Goal: Check status: Check status

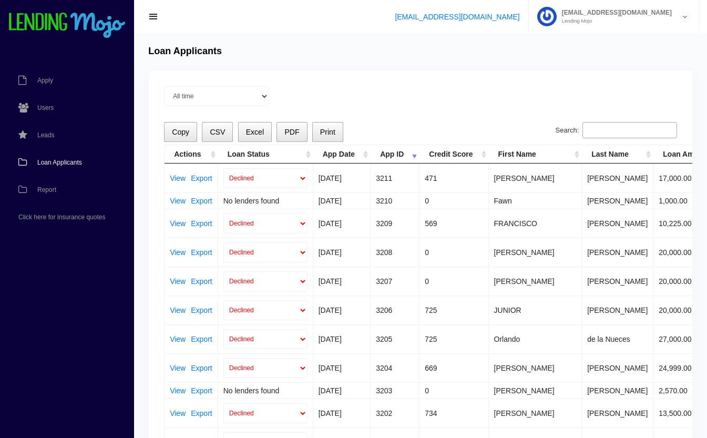
scroll to position [287, 0]
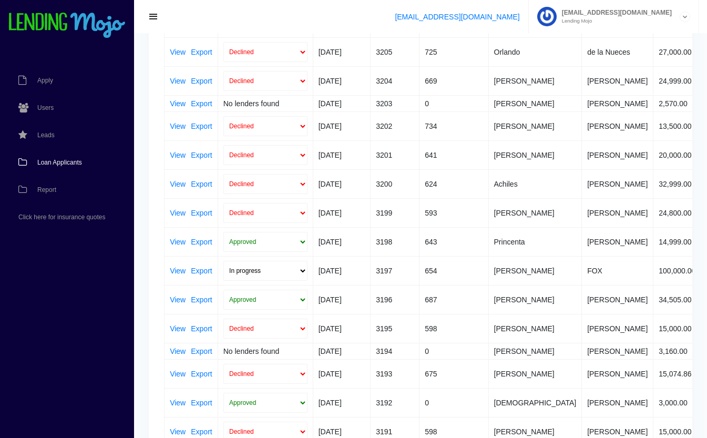
click at [44, 162] on span "Loan Applicants" at bounding box center [59, 162] width 45 height 6
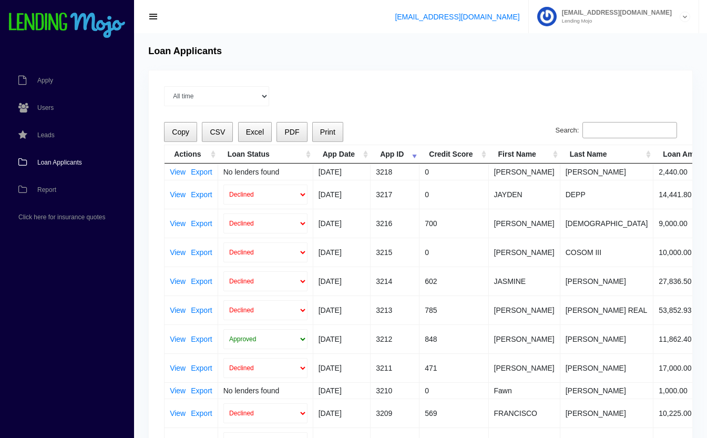
click at [616, 134] on input "Search:" at bounding box center [629, 130] width 95 height 17
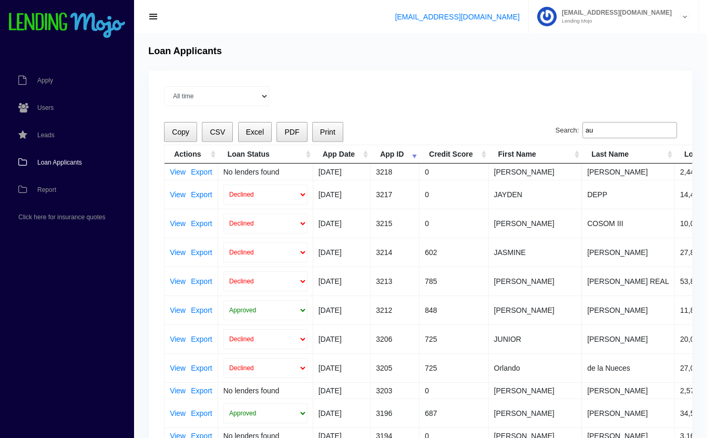
type input "a"
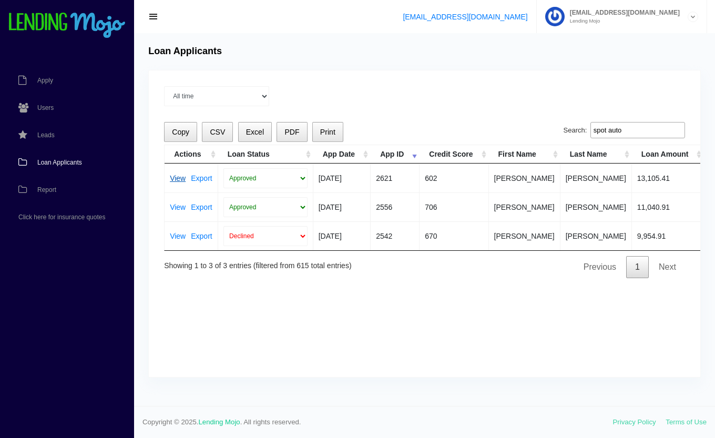
type input "spot auto"
click at [177, 176] on link "View" at bounding box center [178, 177] width 16 height 7
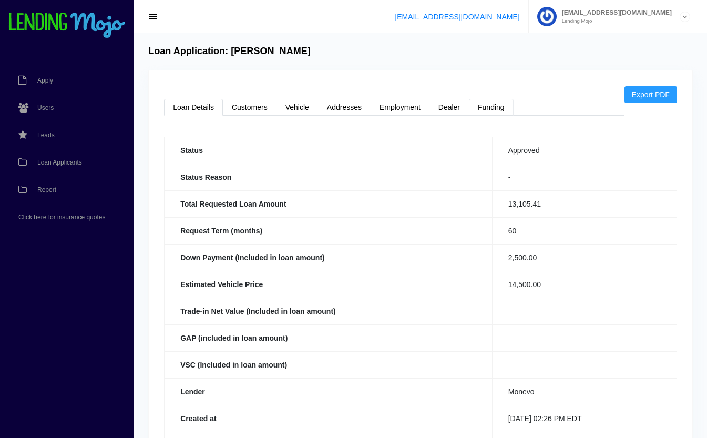
click at [498, 106] on link "Funding" at bounding box center [491, 107] width 45 height 17
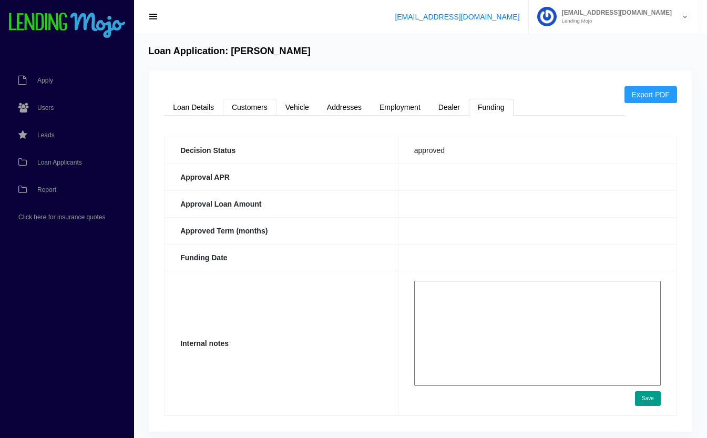
click at [242, 103] on link "Customers" at bounding box center [250, 107] width 54 height 17
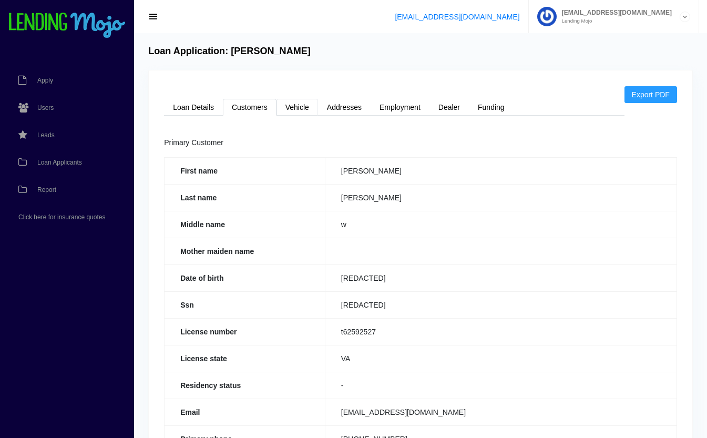
click at [296, 102] on link "Vehicle" at bounding box center [297, 107] width 42 height 17
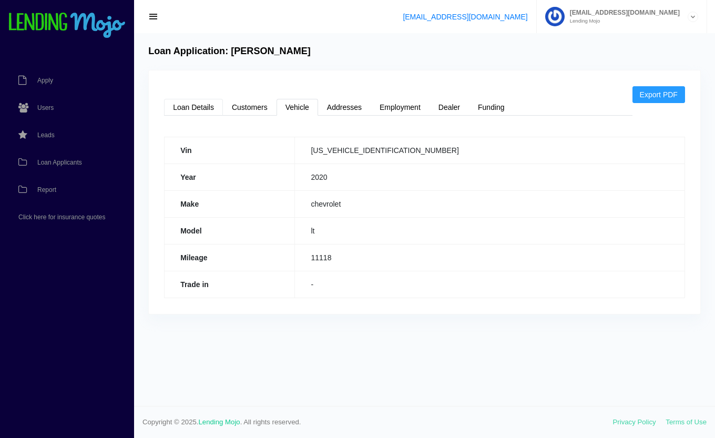
click at [185, 108] on link "Loan Details" at bounding box center [193, 107] width 59 height 17
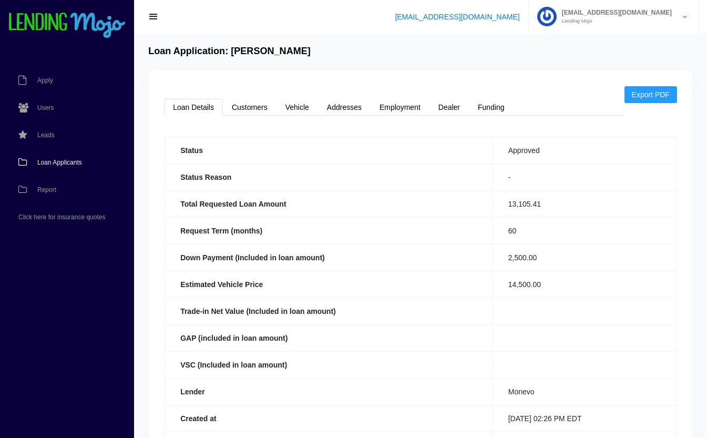
click at [68, 161] on span "Loan Applicants" at bounding box center [59, 162] width 45 height 6
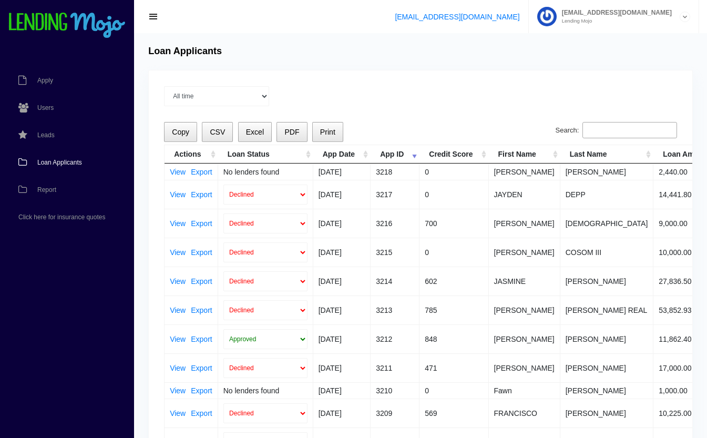
click at [608, 140] on div "Search:" at bounding box center [615, 132] width 121 height 21
click at [607, 130] on input "Search:" at bounding box center [629, 130] width 95 height 17
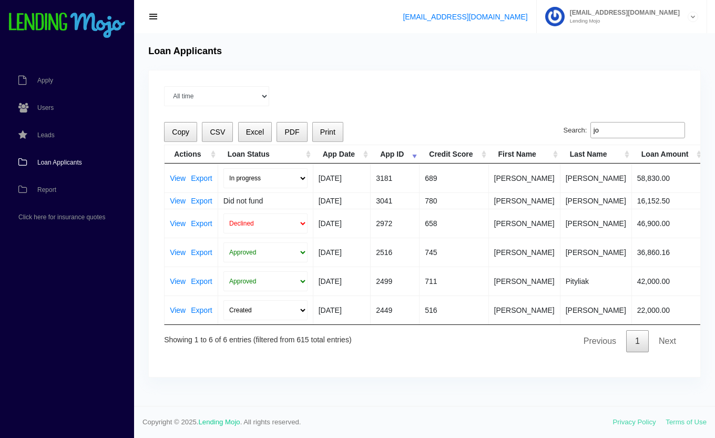
type input "j"
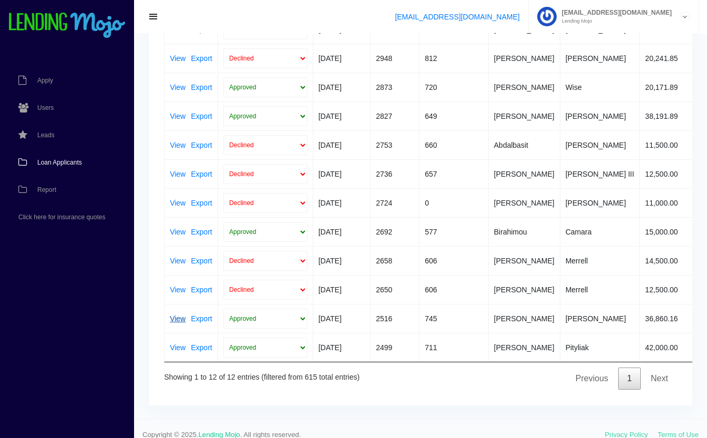
type input "auto outlet"
click at [179, 317] on link "View" at bounding box center [178, 318] width 16 height 7
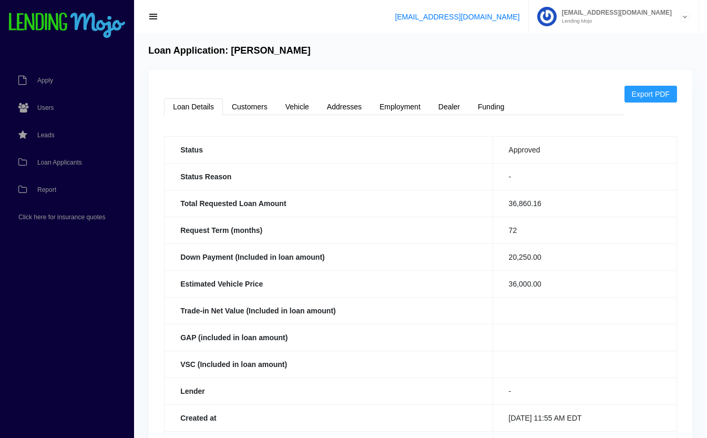
scroll to position [1, 0]
click at [488, 107] on link "Funding" at bounding box center [491, 106] width 45 height 17
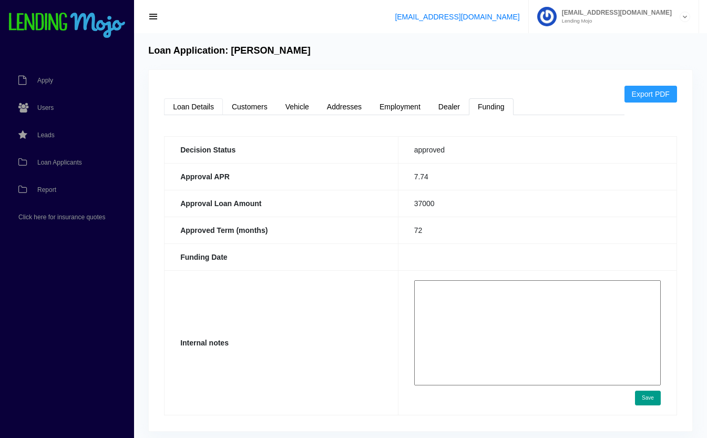
click at [204, 113] on link "Loan Details" at bounding box center [193, 106] width 59 height 17
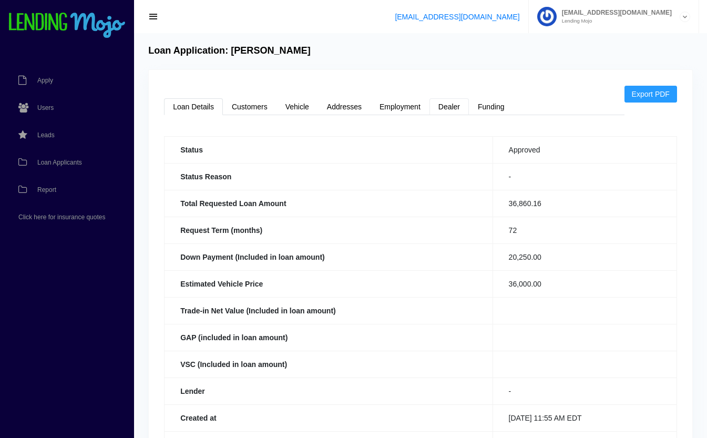
click at [452, 106] on link "Dealer" at bounding box center [448, 106] width 39 height 17
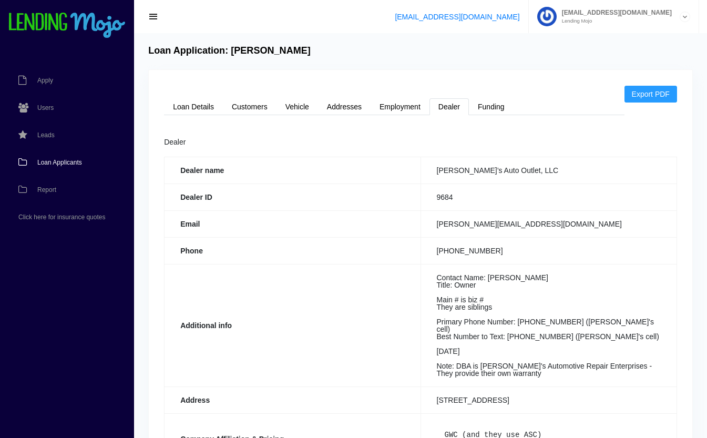
click at [66, 160] on span "Loan Applicants" at bounding box center [59, 162] width 45 height 6
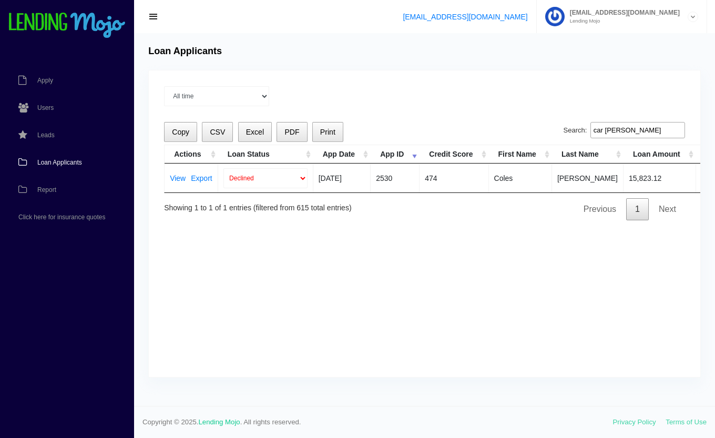
drag, startPoint x: 635, startPoint y: 128, endPoint x: 555, endPoint y: 127, distance: 80.4
click at [555, 127] on div "Copy CSV Excel PDF Print Search: car barg Actions Loan Status App Date App ID C…" at bounding box center [424, 171] width 521 height 98
type input "m"
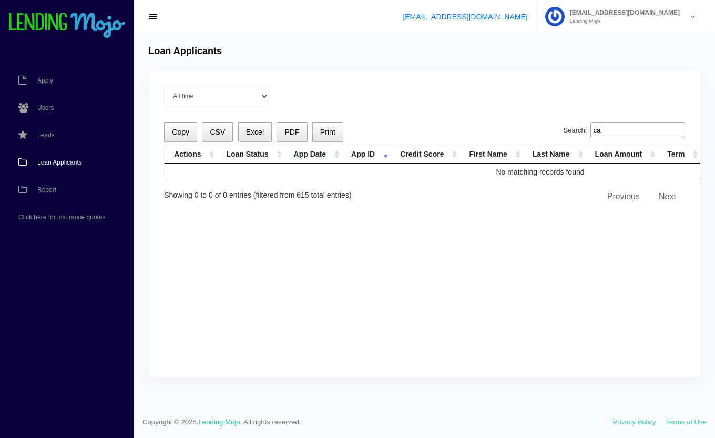
type input "c"
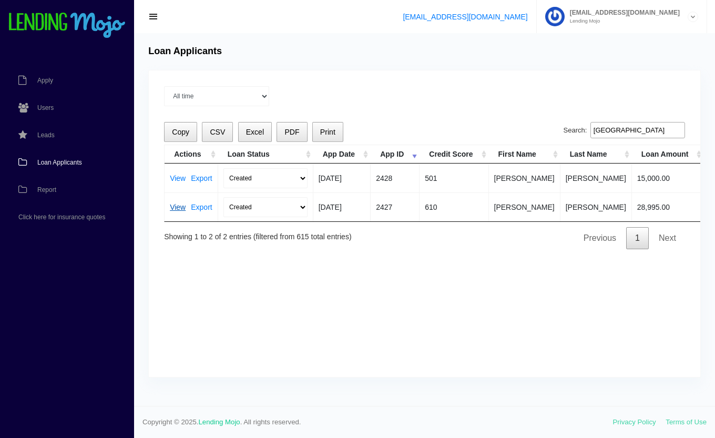
type input "bristol"
click at [178, 208] on link "View" at bounding box center [178, 206] width 16 height 7
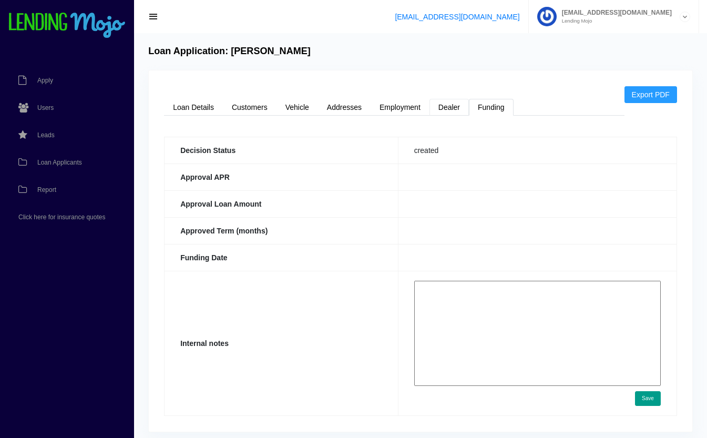
click at [456, 100] on link "Dealer" at bounding box center [448, 107] width 39 height 17
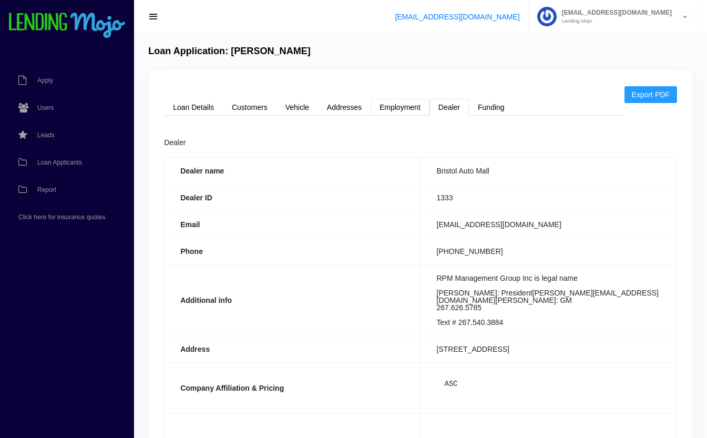
click at [409, 108] on link "Employment" at bounding box center [399, 107] width 59 height 17
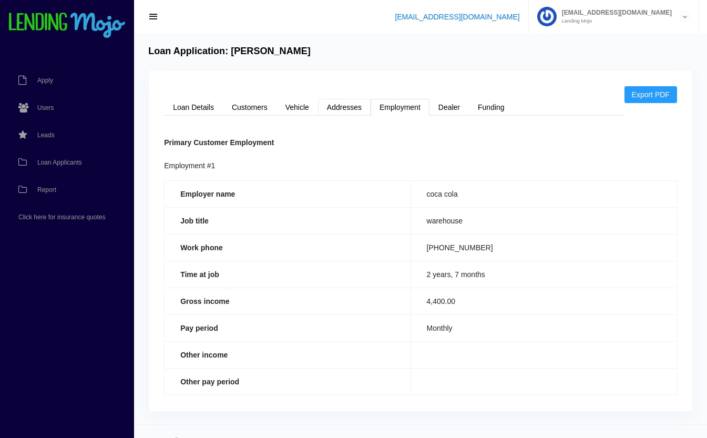
click at [350, 108] on link "Addresses" at bounding box center [344, 107] width 53 height 17
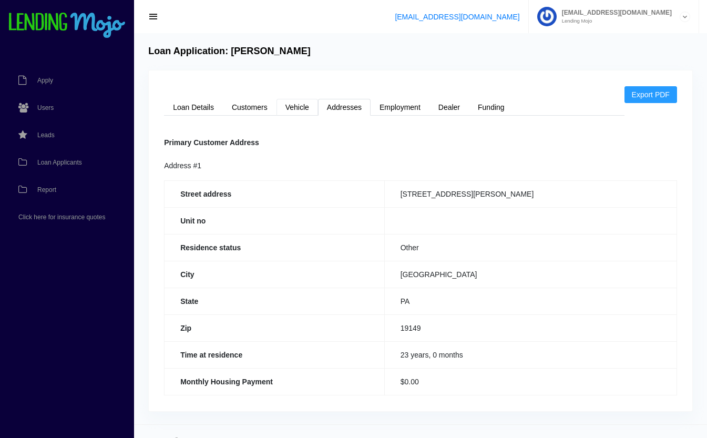
click at [308, 113] on link "Vehicle" at bounding box center [297, 107] width 42 height 17
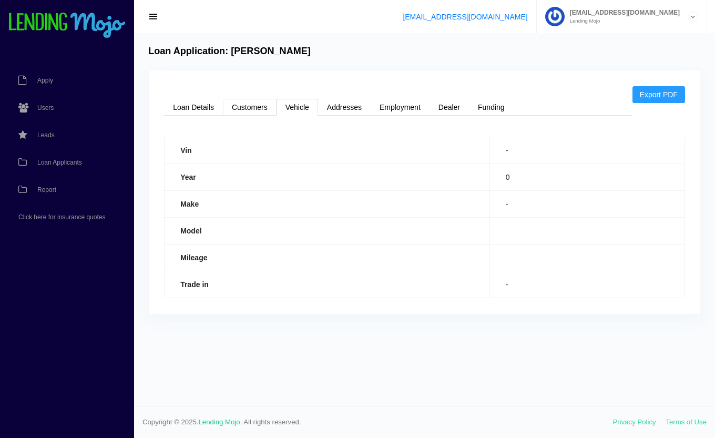
click at [258, 110] on link "Customers" at bounding box center [250, 107] width 54 height 17
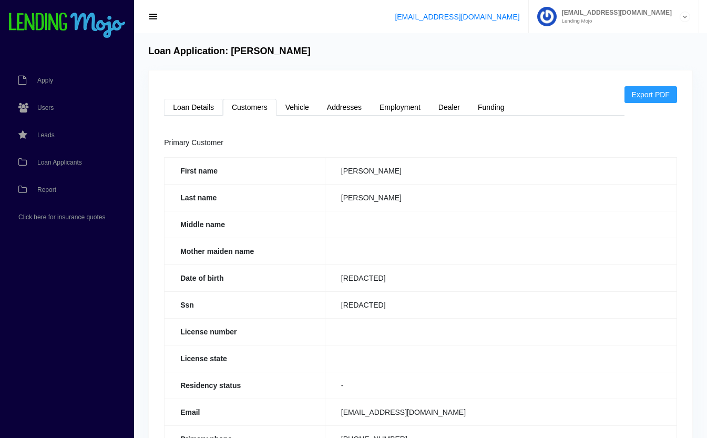
click at [212, 111] on link "Loan Details" at bounding box center [193, 107] width 59 height 17
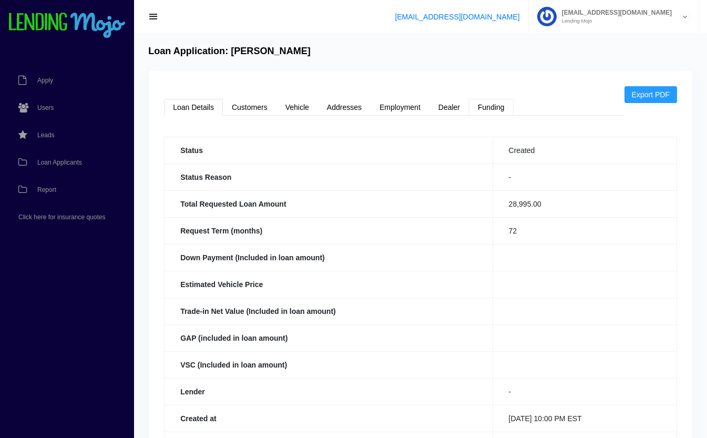
click at [497, 103] on link "Funding" at bounding box center [491, 107] width 45 height 17
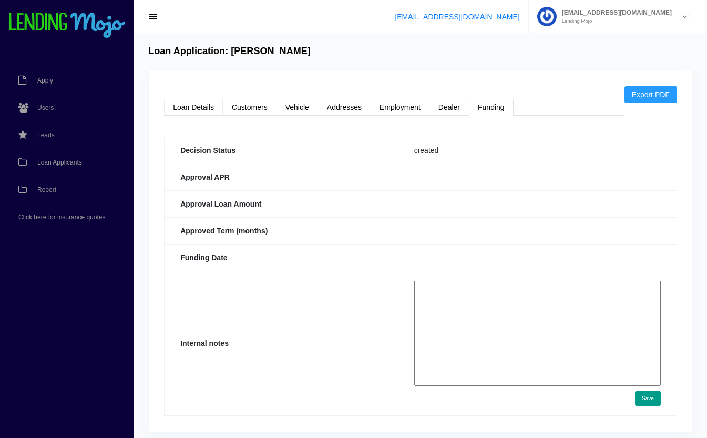
click at [200, 104] on link "Loan Details" at bounding box center [193, 107] width 59 height 17
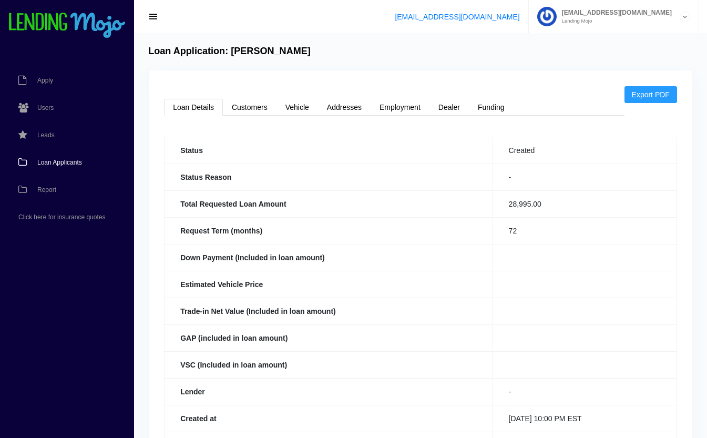
click at [67, 161] on span "Loan Applicants" at bounding box center [59, 162] width 45 height 6
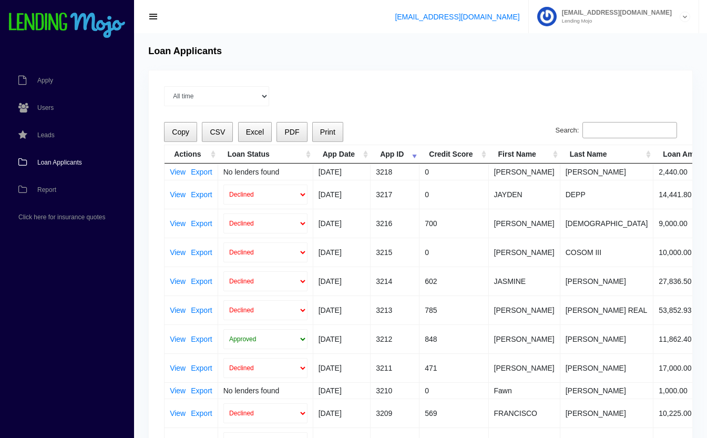
click at [646, 125] on input "Search:" at bounding box center [629, 130] width 95 height 17
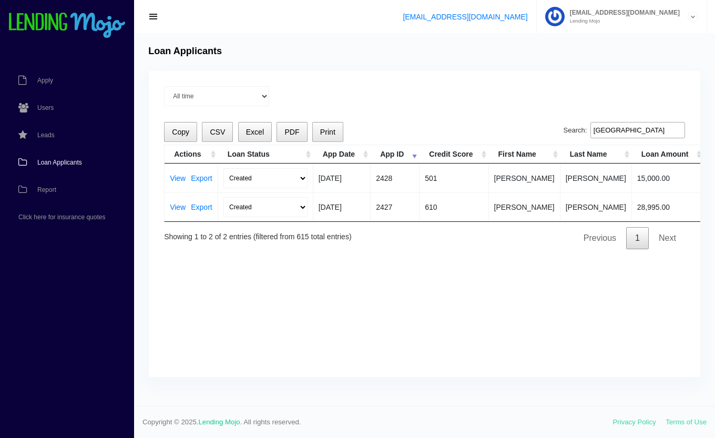
type input "bristol"
click at [179, 207] on link "View" at bounding box center [178, 206] width 16 height 7
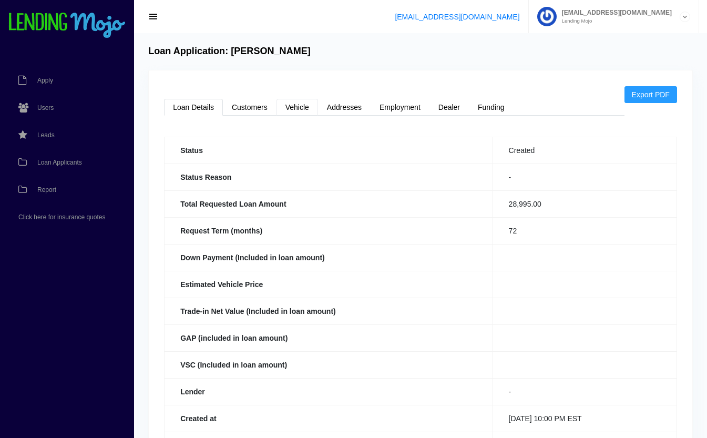
click at [299, 106] on link "Vehicle" at bounding box center [297, 107] width 42 height 17
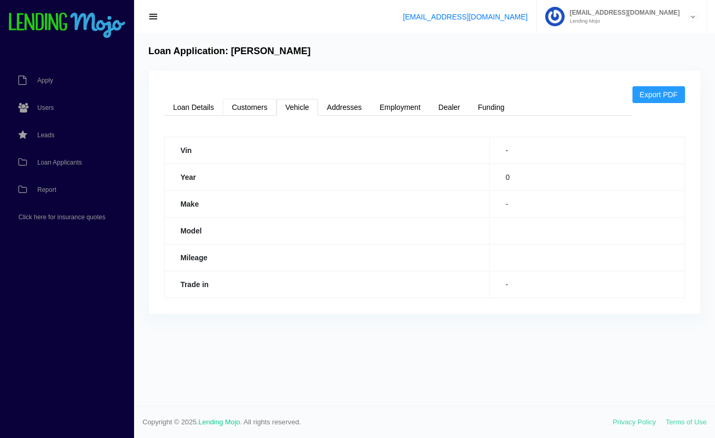
click at [250, 102] on link "Customers" at bounding box center [250, 107] width 54 height 17
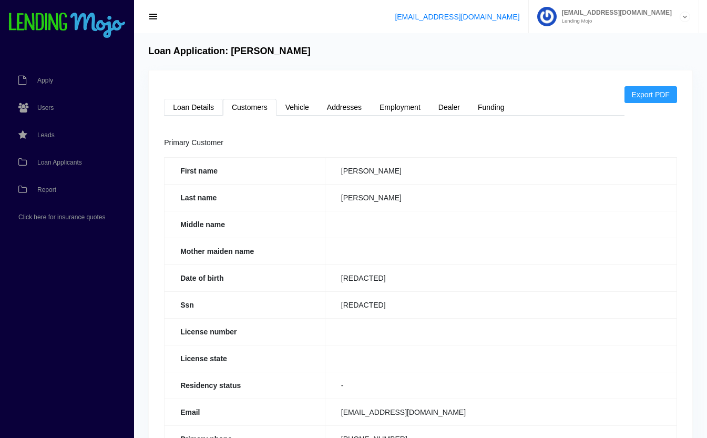
click at [200, 103] on link "Loan Details" at bounding box center [193, 107] width 59 height 17
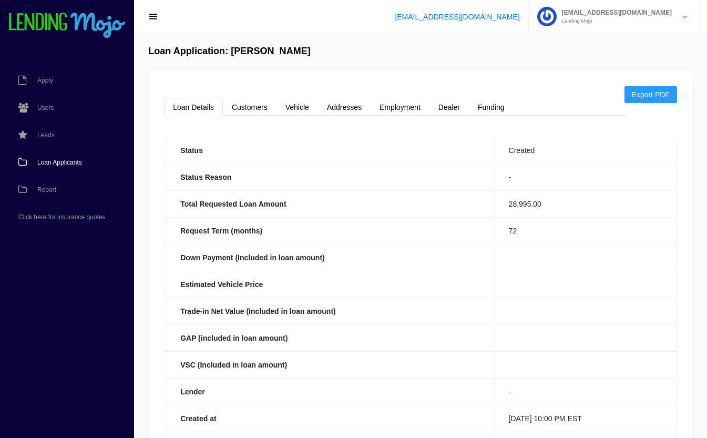
click at [45, 165] on span "Loan Applicants" at bounding box center [59, 162] width 45 height 6
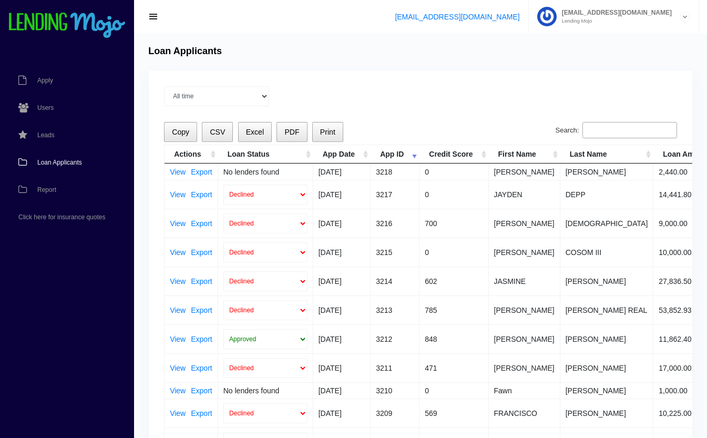
click at [604, 128] on input "Search:" at bounding box center [629, 130] width 95 height 17
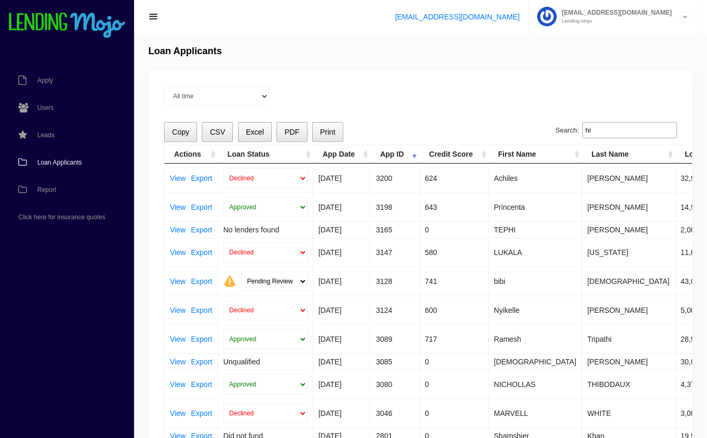
type input "h"
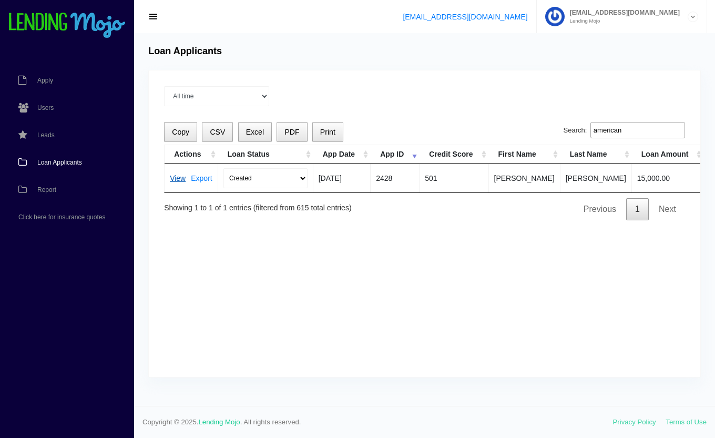
type input "american"
click at [177, 175] on link "View" at bounding box center [178, 177] width 16 height 7
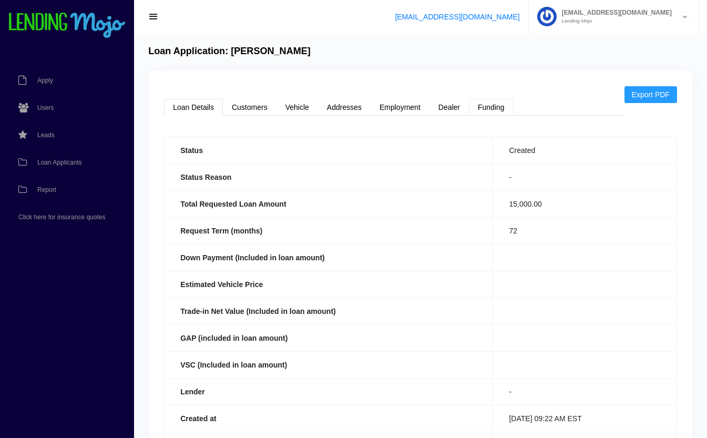
click at [500, 105] on link "Funding" at bounding box center [491, 107] width 45 height 17
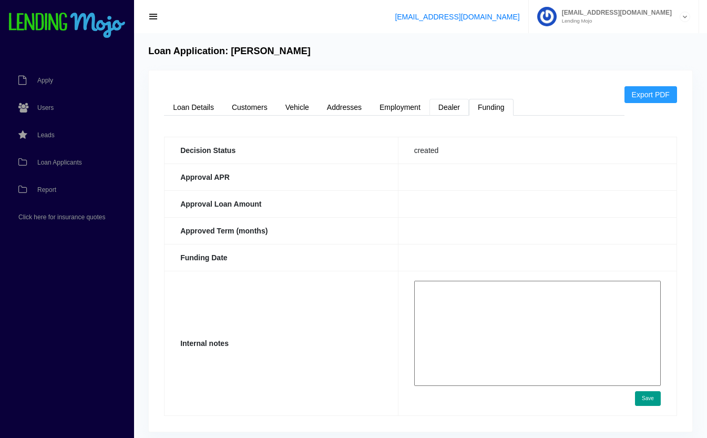
click at [454, 113] on link "Dealer" at bounding box center [448, 107] width 39 height 17
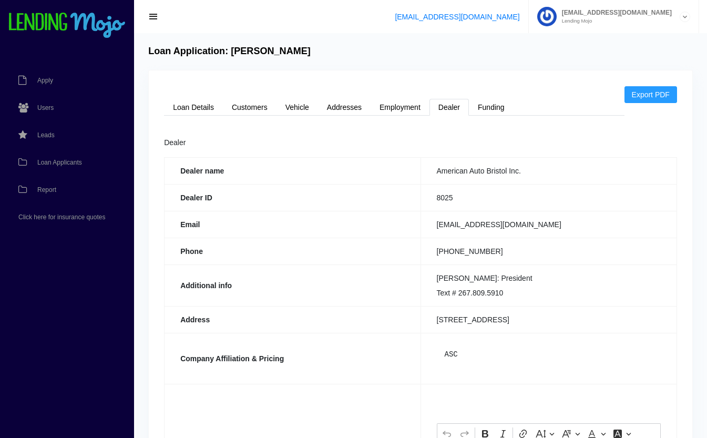
scroll to position [1, 0]
click at [405, 105] on link "Employment" at bounding box center [399, 106] width 59 height 17
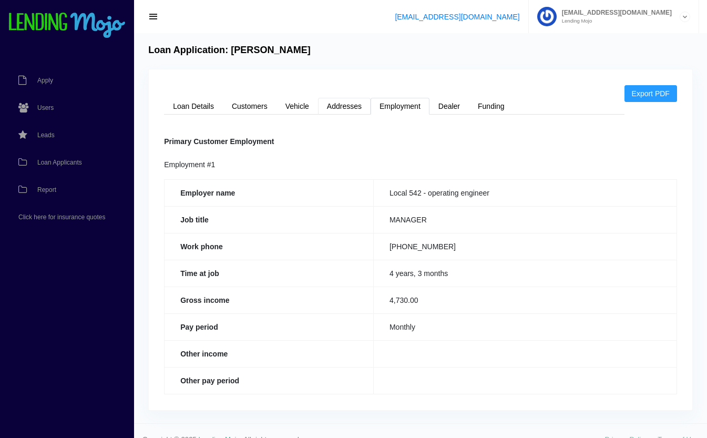
click at [354, 107] on link "Addresses" at bounding box center [344, 106] width 53 height 17
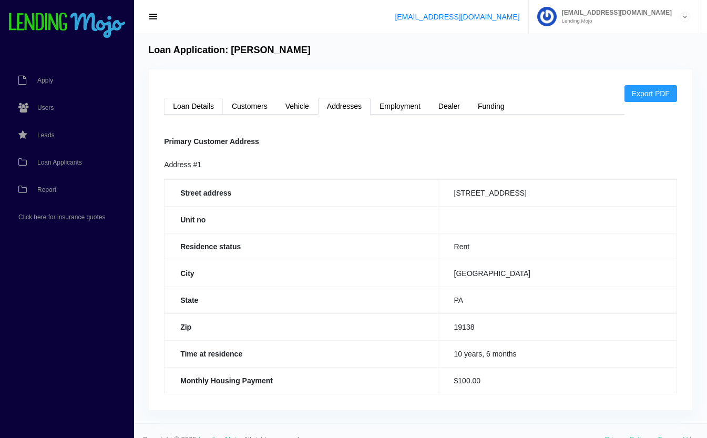
click at [188, 104] on link "Loan Details" at bounding box center [193, 106] width 59 height 17
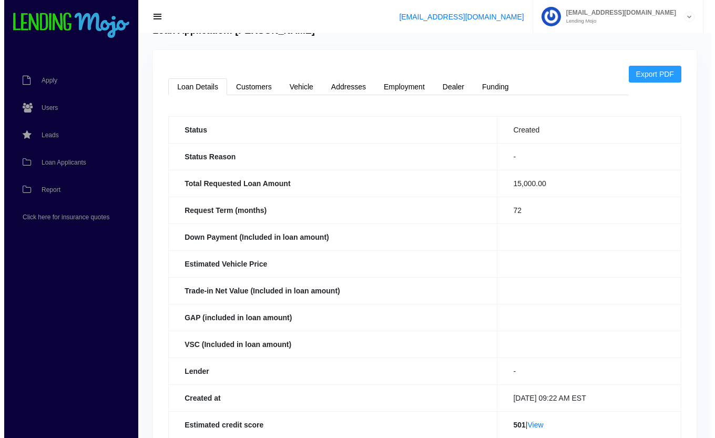
scroll to position [0, 0]
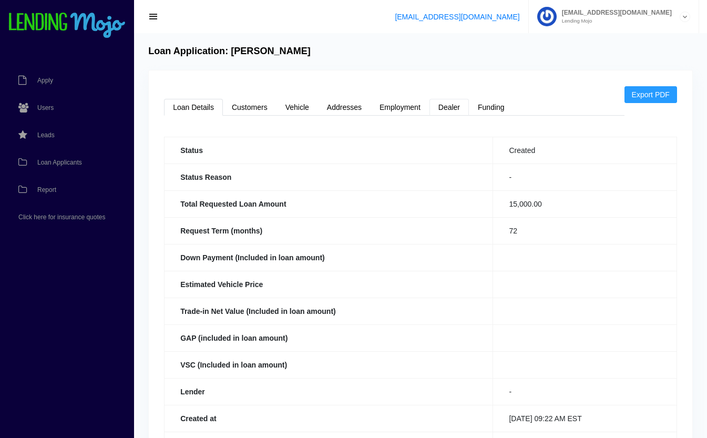
click at [446, 104] on link "Dealer" at bounding box center [448, 107] width 39 height 17
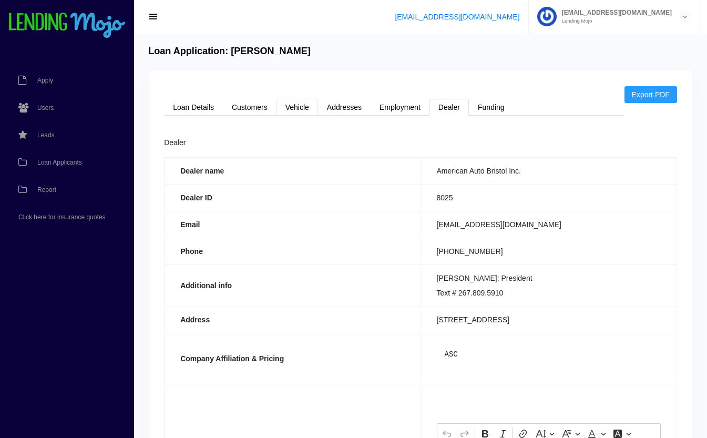
click at [299, 108] on link "Vehicle" at bounding box center [297, 107] width 42 height 17
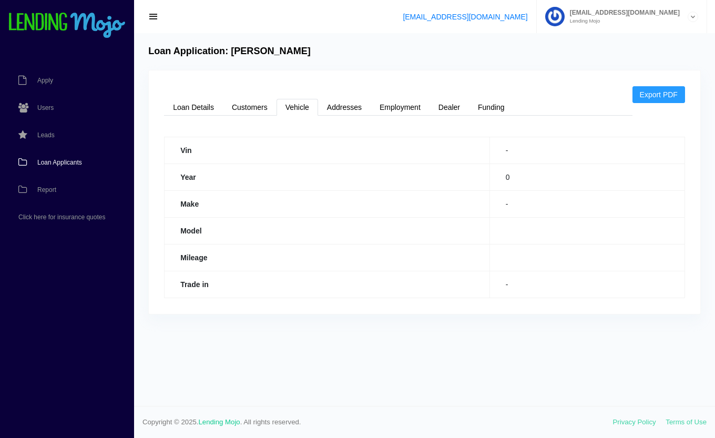
click at [72, 163] on span "Loan Applicants" at bounding box center [59, 162] width 45 height 6
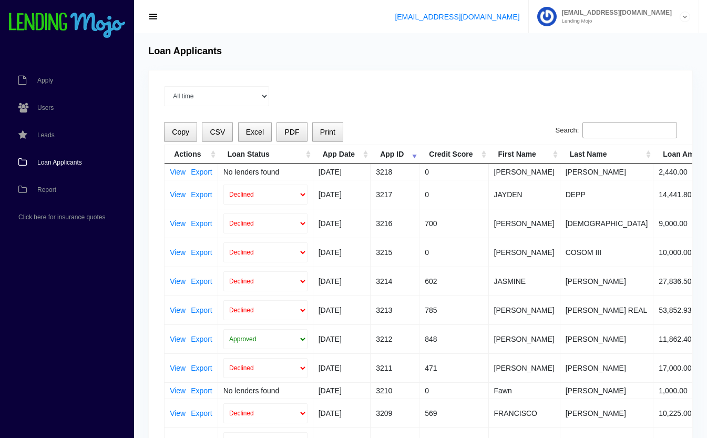
click at [623, 128] on input "Search:" at bounding box center [629, 130] width 95 height 17
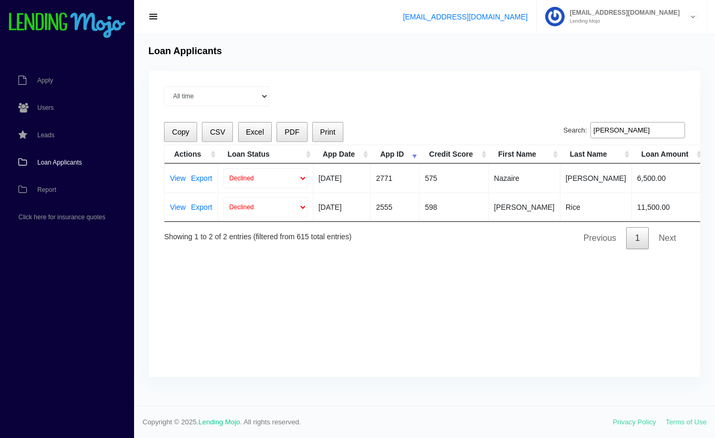
drag, startPoint x: 637, startPoint y: 135, endPoint x: 585, endPoint y: 123, distance: 53.9
click at [585, 123] on label "Search: [PERSON_NAME]" at bounding box center [623, 130] width 121 height 17
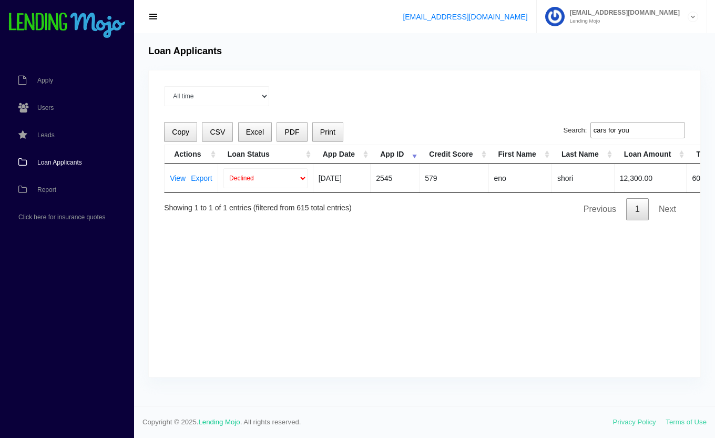
drag, startPoint x: 655, startPoint y: 129, endPoint x: 489, endPoint y: 132, distance: 166.6
click at [489, 132] on div "Copy CSV Excel PDF Print Search: cars for you Actions Loan Status App Date App …" at bounding box center [424, 171] width 521 height 98
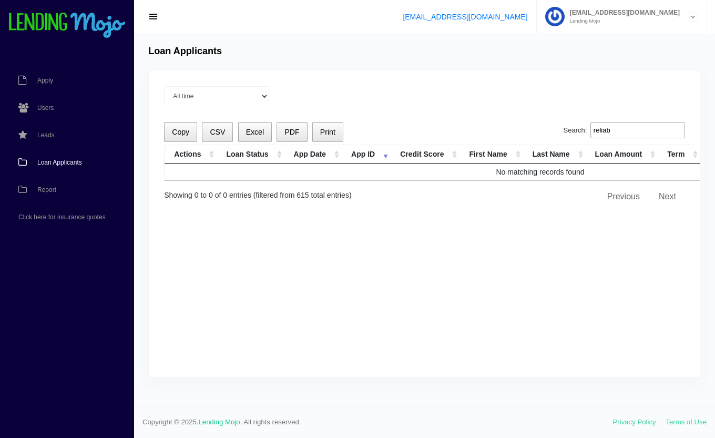
drag, startPoint x: 644, startPoint y: 128, endPoint x: 544, endPoint y: 121, distance: 100.1
click at [544, 121] on div "All time Current Month [DATE] [DATE] [DATE] [DATE] [DATE] Loading Copy CSV Exce…" at bounding box center [424, 223] width 551 height 306
type input "c"
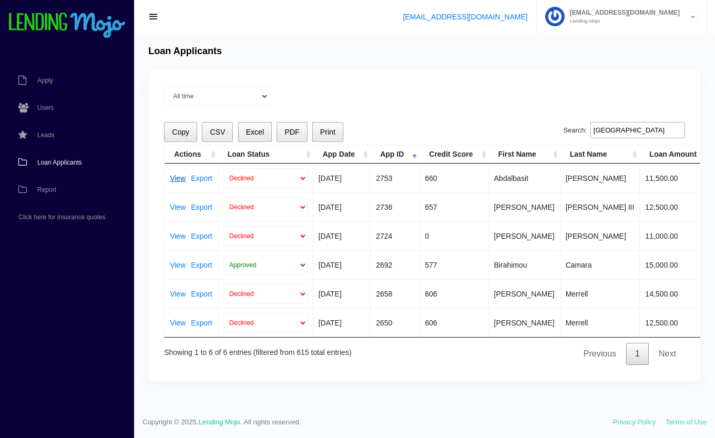
click at [179, 180] on link "View" at bounding box center [178, 177] width 16 height 7
drag, startPoint x: 665, startPoint y: 131, endPoint x: 512, endPoint y: 129, distance: 152.4
click at [512, 129] on div "Copy CSV Excel PDF Print Search: philadelphia Actions Loan Status App Date App …" at bounding box center [424, 243] width 521 height 243
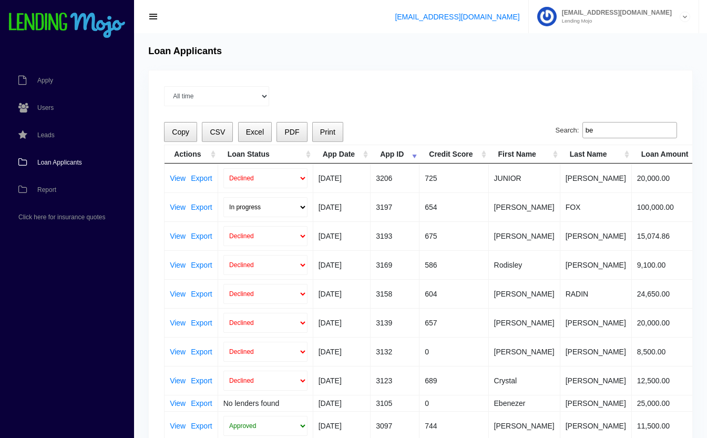
type input "b"
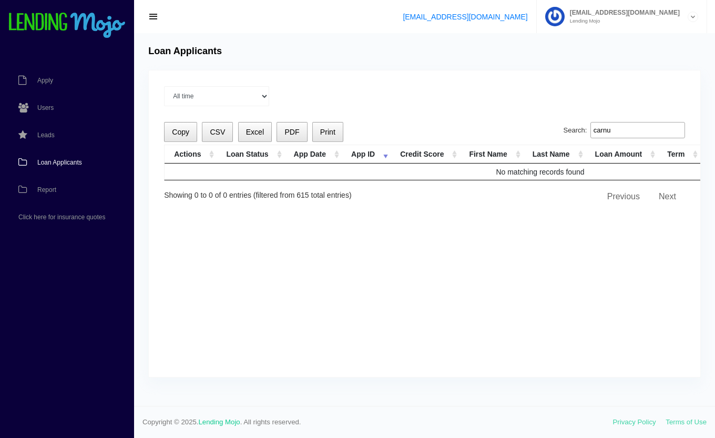
drag, startPoint x: 619, startPoint y: 135, endPoint x: 570, endPoint y: 139, distance: 49.6
click at [570, 139] on div "Search: carnu" at bounding box center [623, 132] width 121 height 21
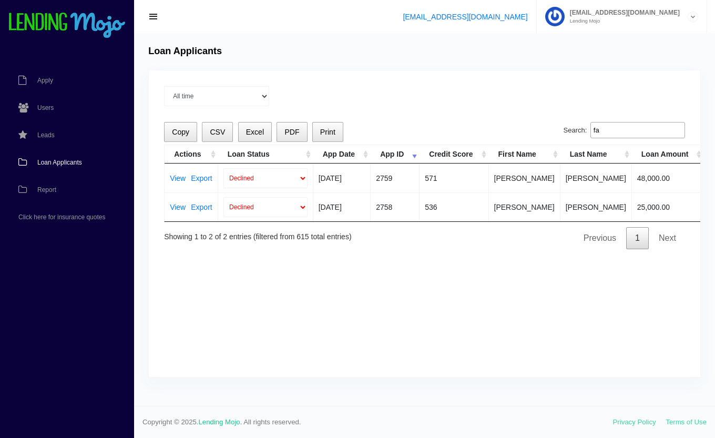
type input "f"
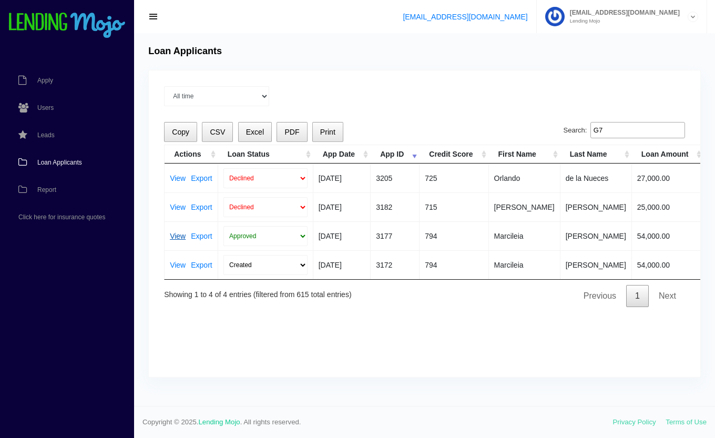
type input "G7"
click at [174, 233] on link "View" at bounding box center [178, 235] width 16 height 7
click at [486, 187] on td "725" at bounding box center [453, 177] width 69 height 29
click at [180, 178] on link "View" at bounding box center [178, 177] width 16 height 7
drag, startPoint x: 632, startPoint y: 128, endPoint x: 505, endPoint y: 146, distance: 127.4
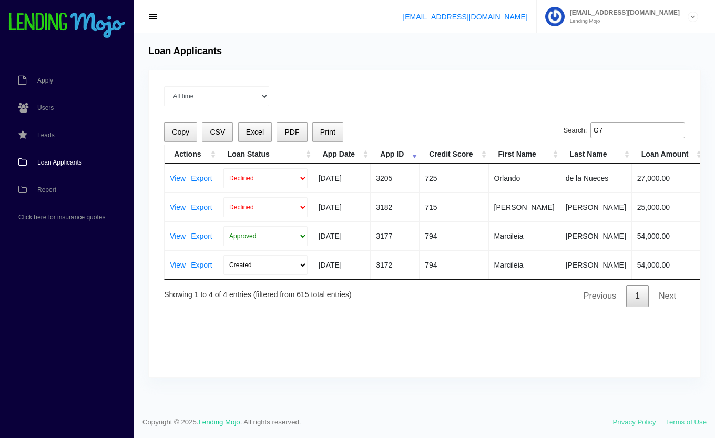
click at [505, 146] on div "Copy CSV Excel PDF Print Search: G7 Actions Loan Status App Date App ID Credit …" at bounding box center [424, 214] width 521 height 185
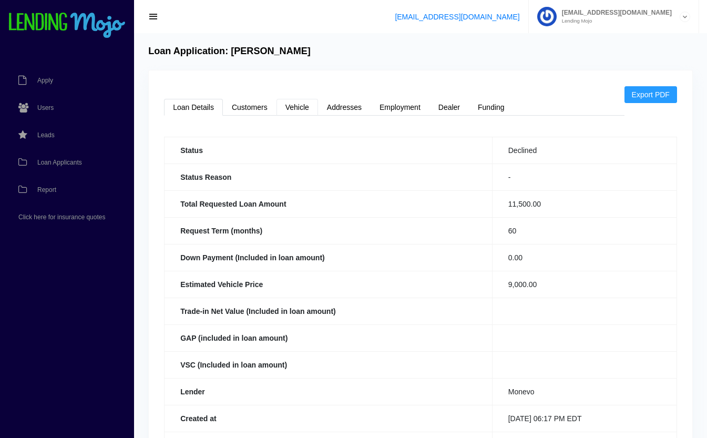
click at [304, 107] on link "Vehicle" at bounding box center [297, 107] width 42 height 17
click at [463, 110] on link "Dealer" at bounding box center [448, 107] width 39 height 17
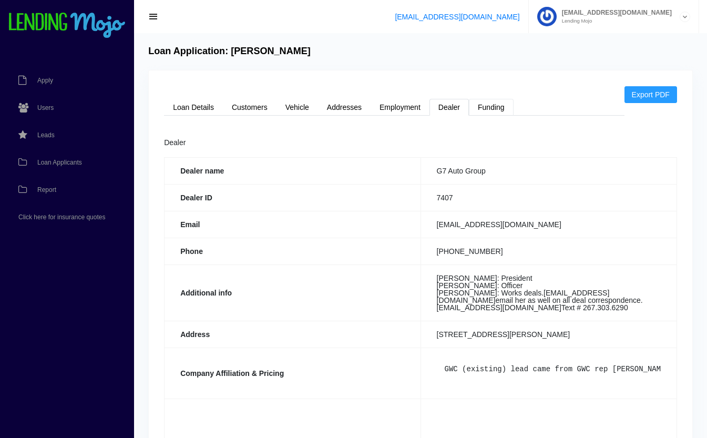
click at [495, 108] on link "Funding" at bounding box center [491, 107] width 45 height 17
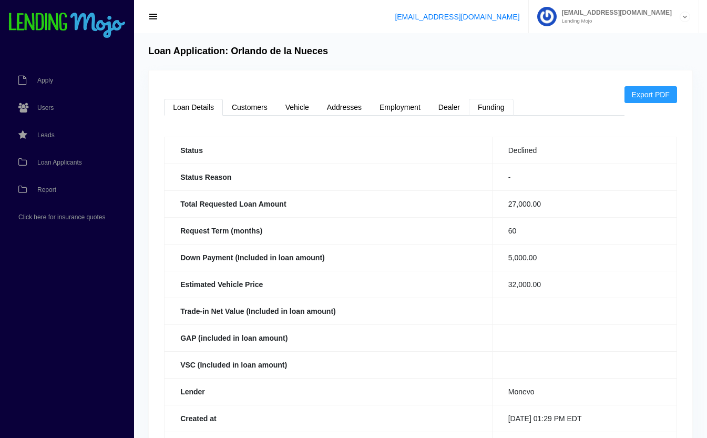
click at [501, 108] on link "Funding" at bounding box center [491, 107] width 45 height 17
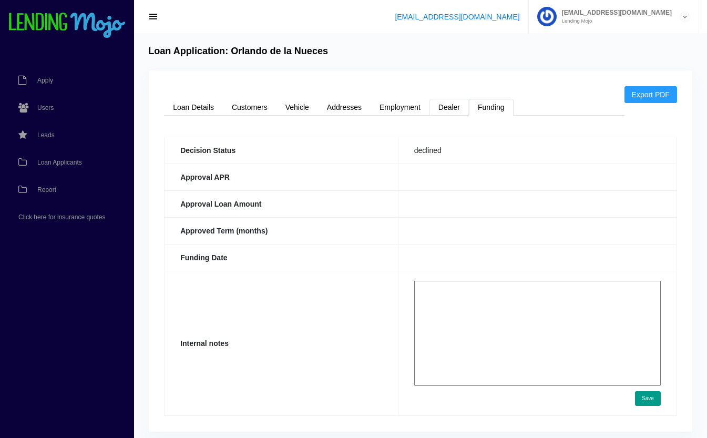
click at [445, 107] on link "Dealer" at bounding box center [448, 107] width 39 height 17
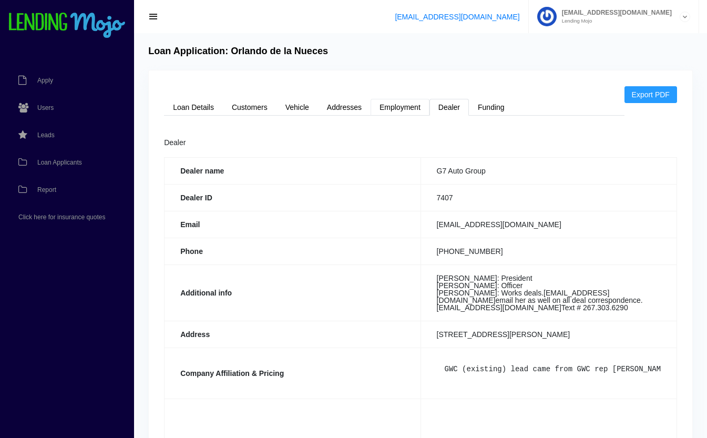
click at [392, 105] on link "Employment" at bounding box center [399, 107] width 59 height 17
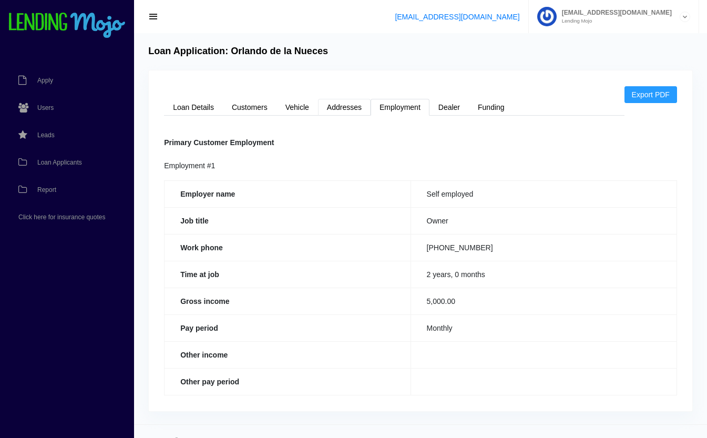
click at [349, 110] on link "Addresses" at bounding box center [344, 107] width 53 height 17
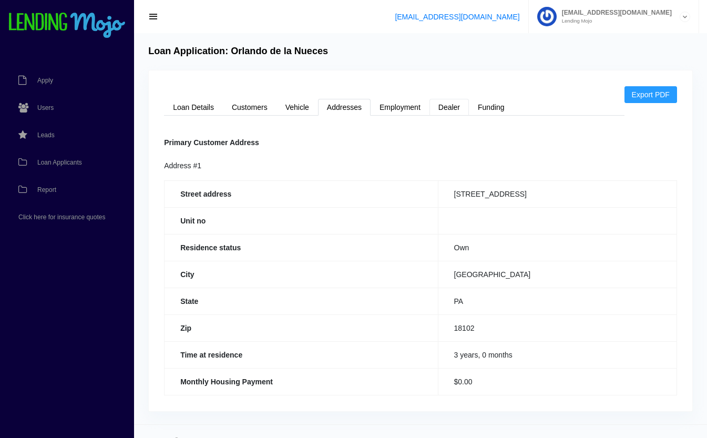
click at [458, 105] on link "Dealer" at bounding box center [448, 107] width 39 height 17
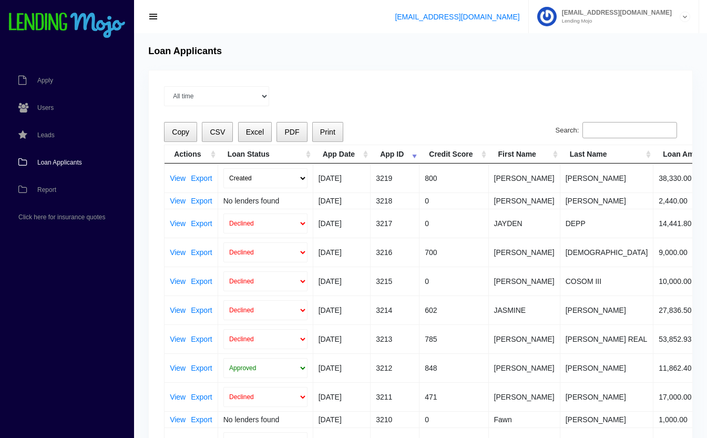
click at [647, 134] on input "Search:" at bounding box center [629, 130] width 95 height 17
click at [179, 178] on link "View" at bounding box center [178, 177] width 16 height 7
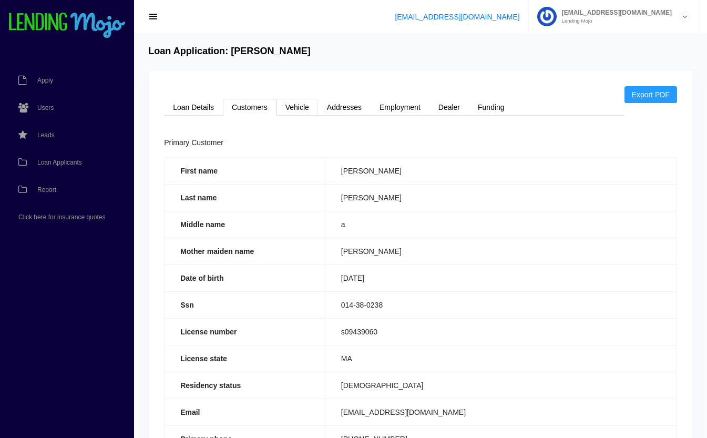
click at [302, 110] on link "Vehicle" at bounding box center [297, 107] width 42 height 17
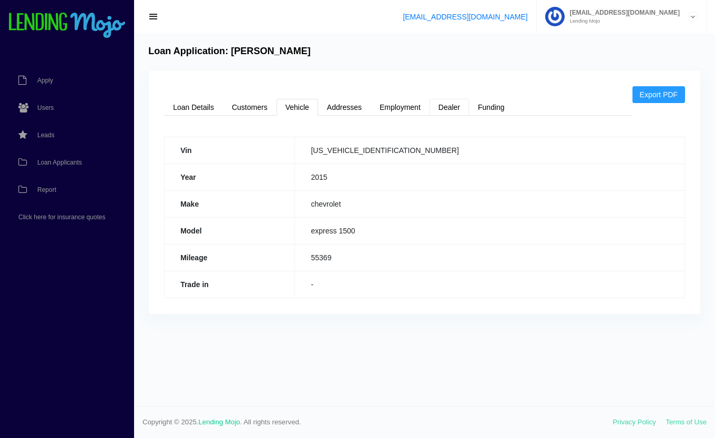
click at [446, 105] on link "Dealer" at bounding box center [448, 107] width 39 height 17
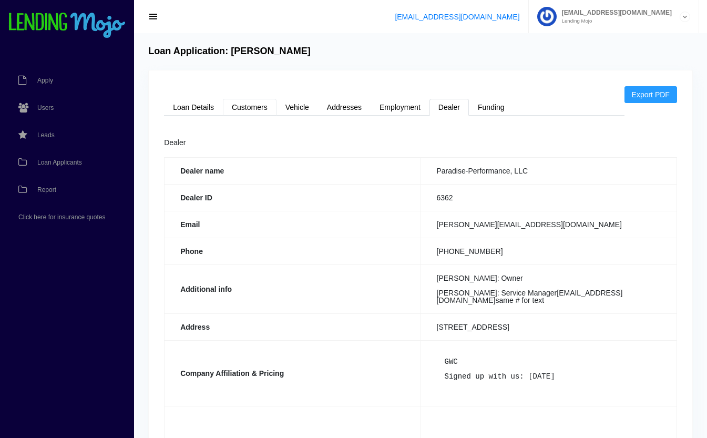
click at [239, 104] on link "Customers" at bounding box center [250, 107] width 54 height 17
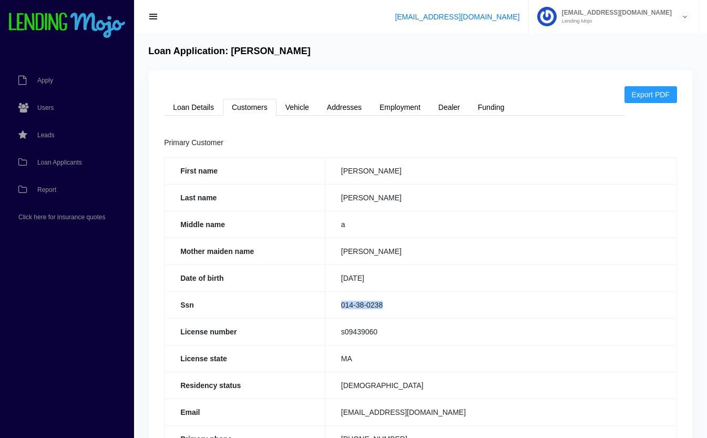
drag, startPoint x: 389, startPoint y: 308, endPoint x: 338, endPoint y: 312, distance: 50.6
click at [338, 312] on td "014-38-0238" at bounding box center [501, 304] width 352 height 27
copy td "014-38-0238"
click at [402, 98] on div "Export PDF Loan Details Customers Vehicle Addresses Employment Dealer Funding S…" at bounding box center [420, 341] width 543 height 542
click at [405, 105] on link "Employment" at bounding box center [399, 107] width 59 height 17
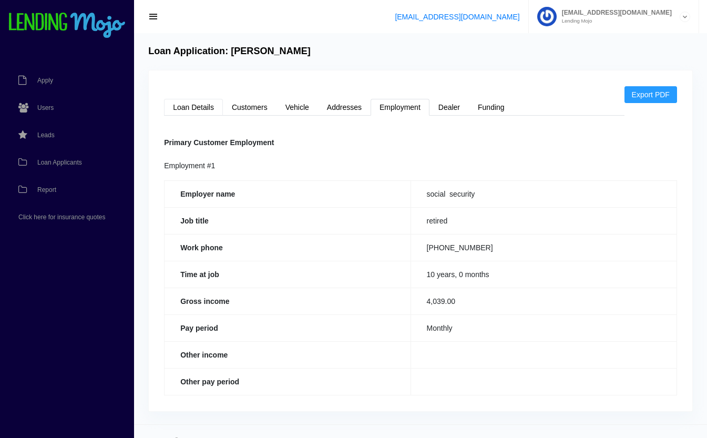
click at [194, 106] on link "Loan Details" at bounding box center [193, 107] width 59 height 17
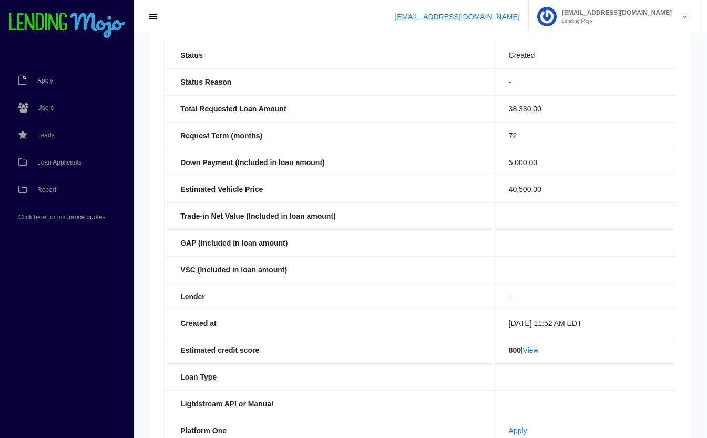
scroll to position [242, 0]
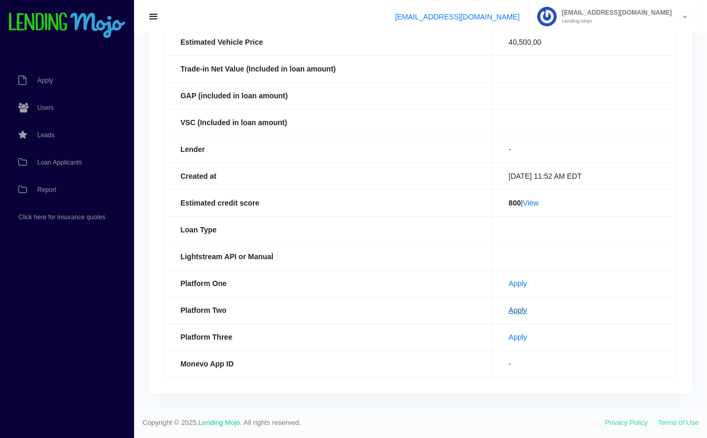
click at [509, 311] on link "Apply" at bounding box center [518, 310] width 18 height 8
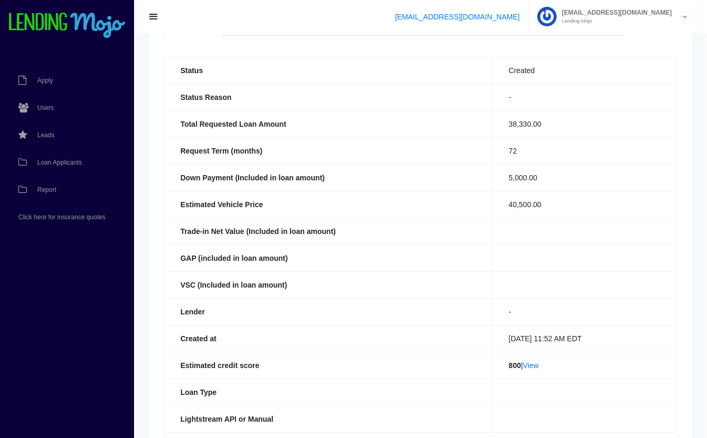
scroll to position [0, 0]
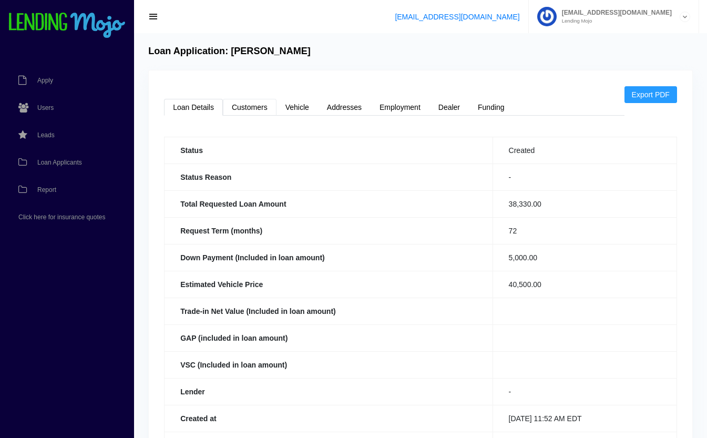
click at [256, 104] on link "Customers" at bounding box center [250, 107] width 54 height 17
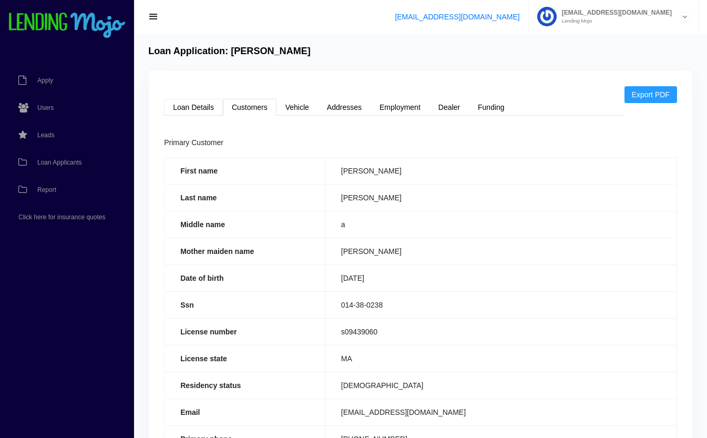
click at [207, 108] on link "Loan Details" at bounding box center [193, 107] width 59 height 17
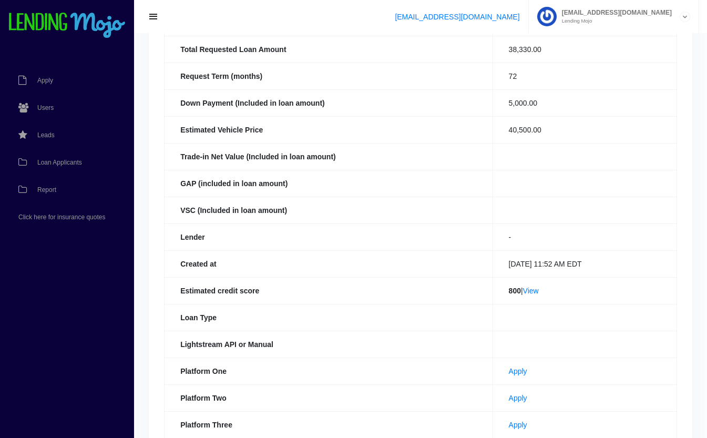
scroll to position [161, 0]
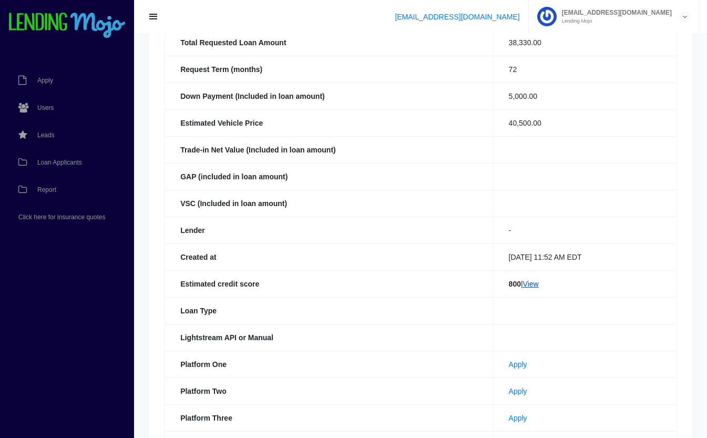
click at [530, 284] on link "View" at bounding box center [531, 284] width 16 height 8
click at [46, 163] on span "Loan Applicants" at bounding box center [59, 162] width 45 height 6
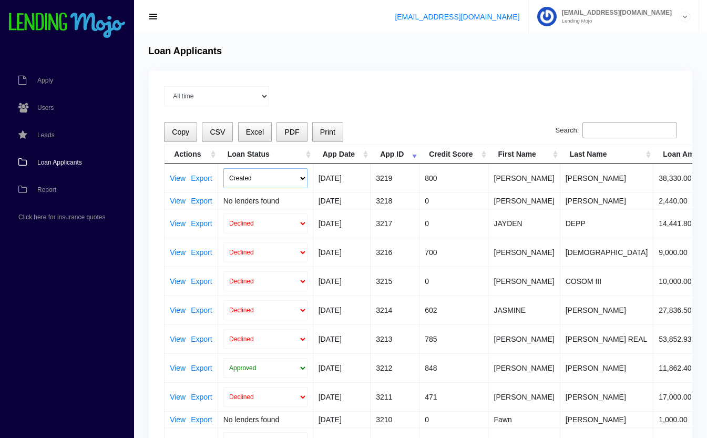
click at [262, 170] on select "Created Submitted" at bounding box center [265, 178] width 84 height 20
select select "submitted"
click at [223, 168] on select "Created Submitted" at bounding box center [265, 178] width 84 height 20
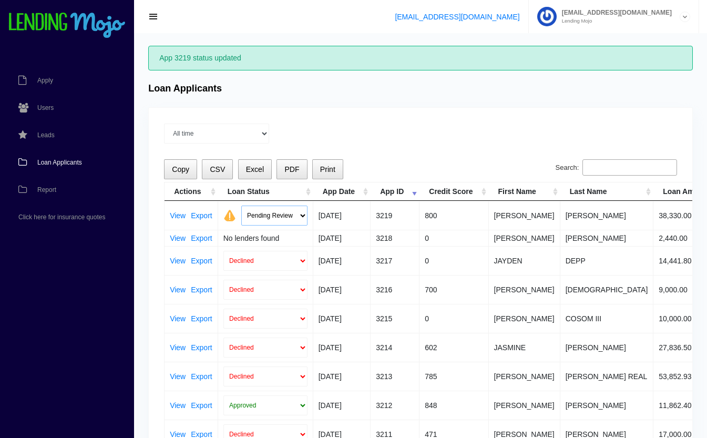
click at [275, 215] on select "Pending Review Approve Decline Unqualified" at bounding box center [274, 215] width 66 height 20
select select "declined"
click at [241, 205] on select "Pending Review Approve Decline Unqualified" at bounding box center [274, 215] width 66 height 20
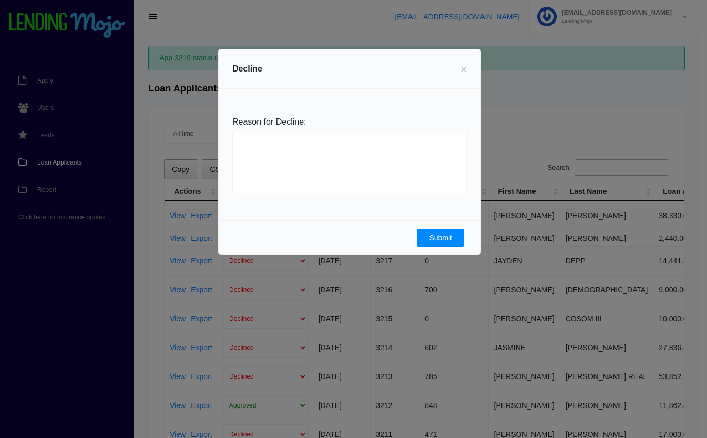
click at [451, 241] on button "Submit" at bounding box center [440, 238] width 47 height 18
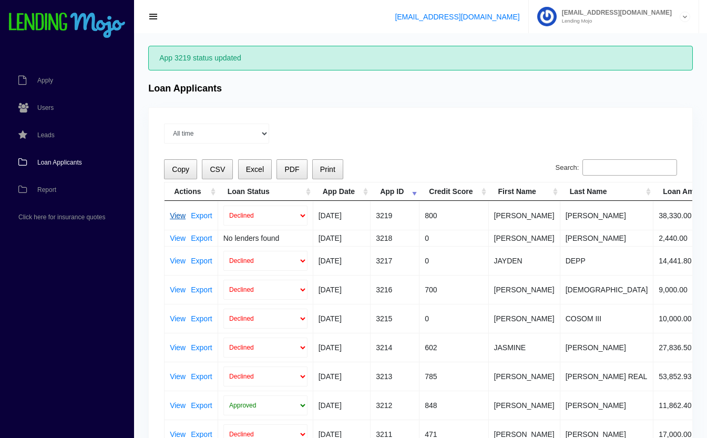
click at [177, 214] on link "View" at bounding box center [178, 215] width 16 height 7
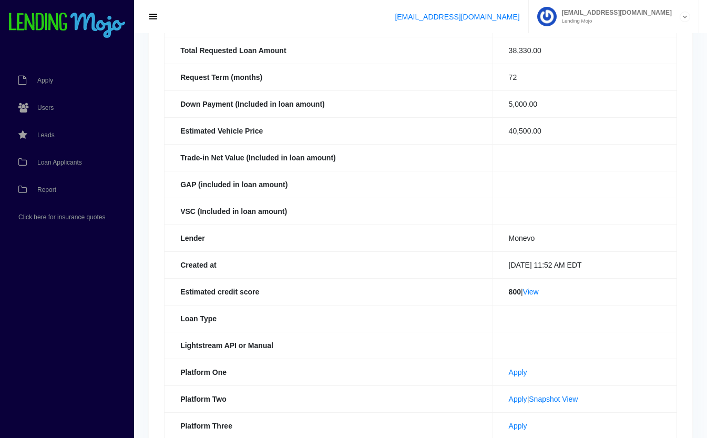
scroll to position [169, 0]
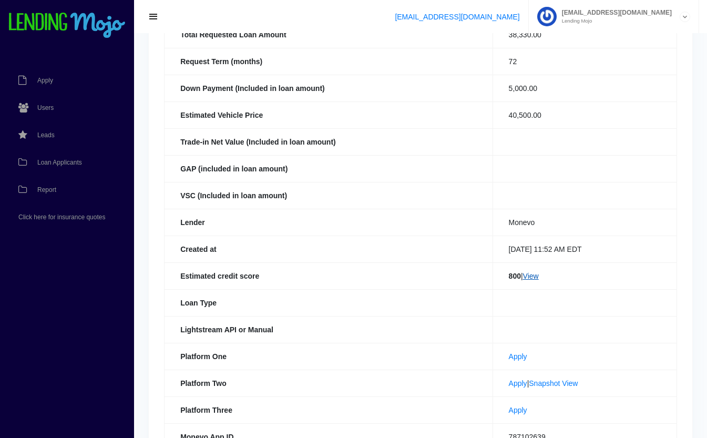
click at [533, 275] on link "View" at bounding box center [531, 276] width 16 height 8
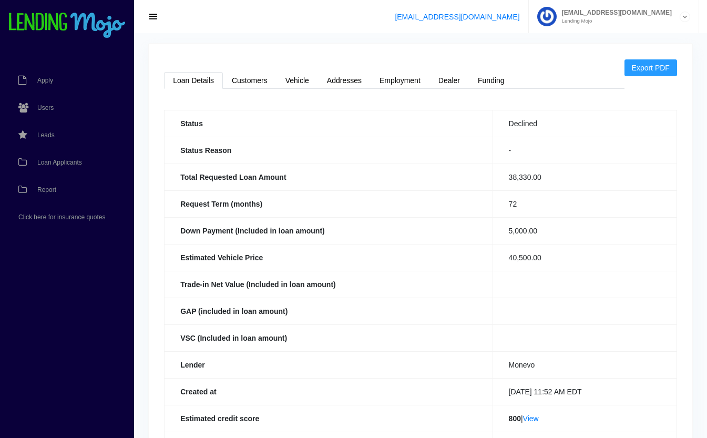
scroll to position [0, 0]
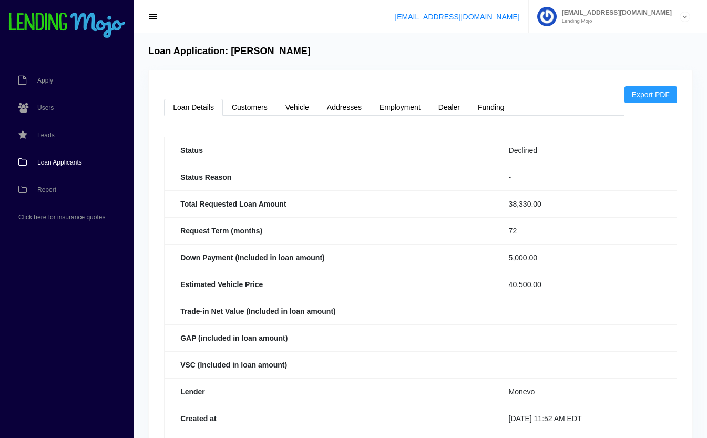
click at [56, 166] on link "Loan Applicants" at bounding box center [61, 162] width 123 height 27
